Goal: Transaction & Acquisition: Download file/media

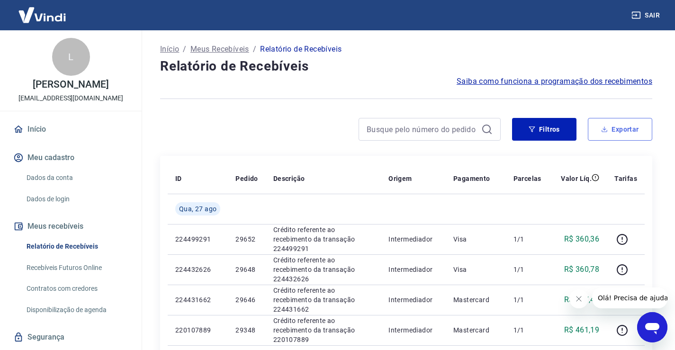
click at [614, 126] on button "Exportar" at bounding box center [620, 129] width 64 height 23
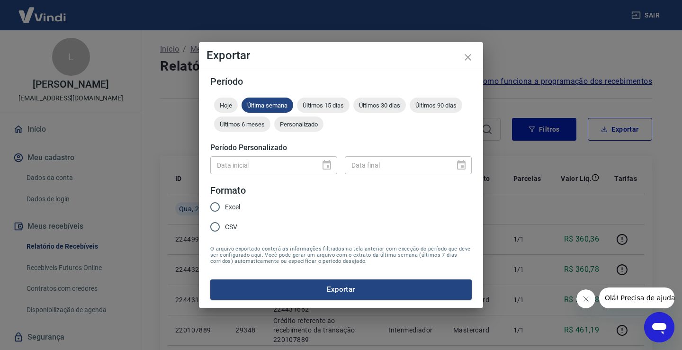
click at [215, 206] on input "Excel" at bounding box center [215, 207] width 20 height 20
radio input "true"
click at [349, 289] on button "Exportar" at bounding box center [340, 289] width 261 height 20
